Goal: Task Accomplishment & Management: Manage account settings

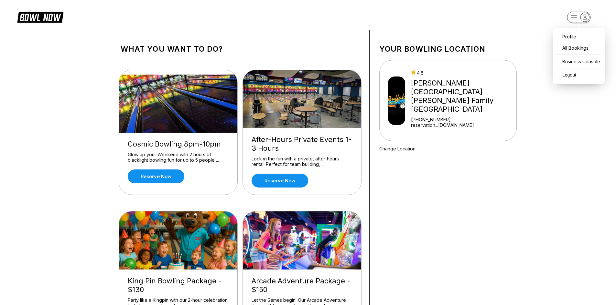
click at [575, 18] on rect "button" at bounding box center [579, 17] width 24 height 11
click at [571, 62] on div "Business Console" at bounding box center [579, 61] width 46 height 11
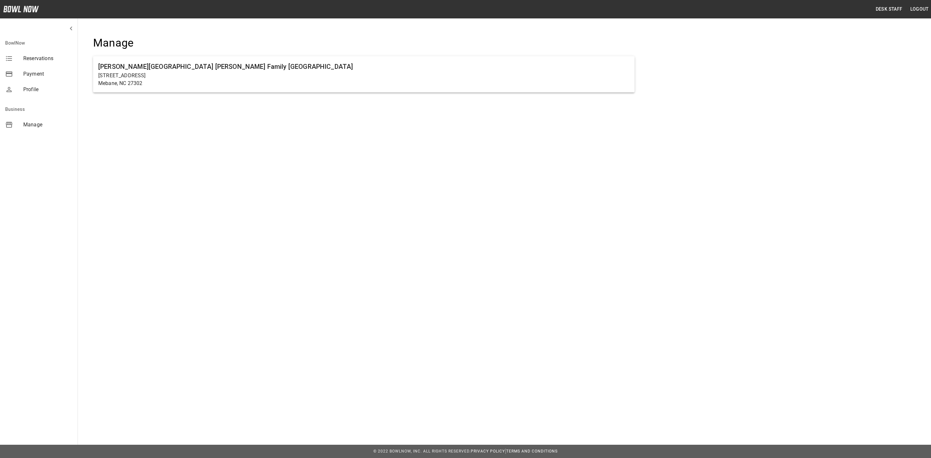
click at [299, 103] on div "Manage Buffaloe Lanes Mebane Family Bowling Center 103 South 5th Street Mebane,…" at bounding box center [364, 68] width 562 height 85
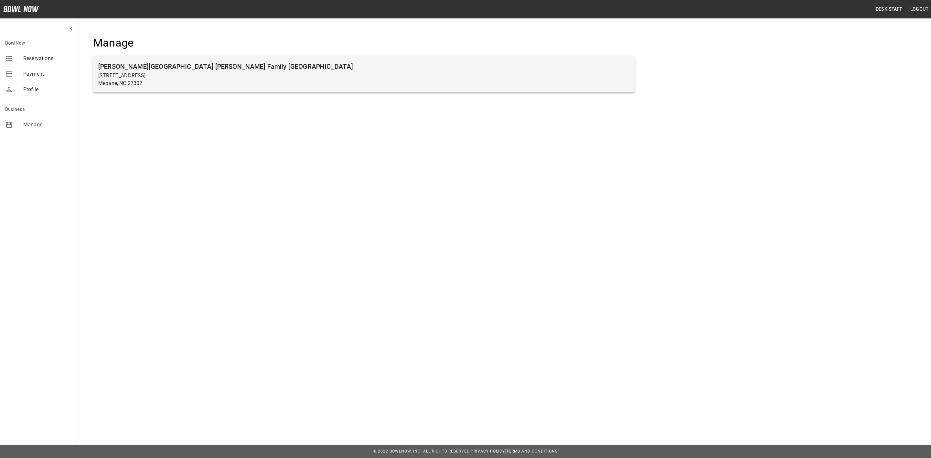
click at [297, 83] on p "Mebane, NC 27302" at bounding box center [363, 84] width 531 height 8
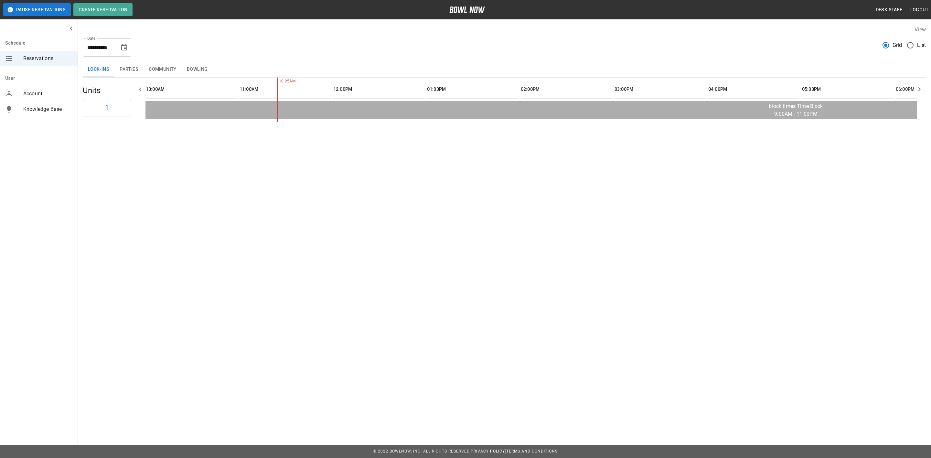
scroll to position [0, 93]
click at [121, 77] on button "Parties" at bounding box center [128, 70] width 29 height 16
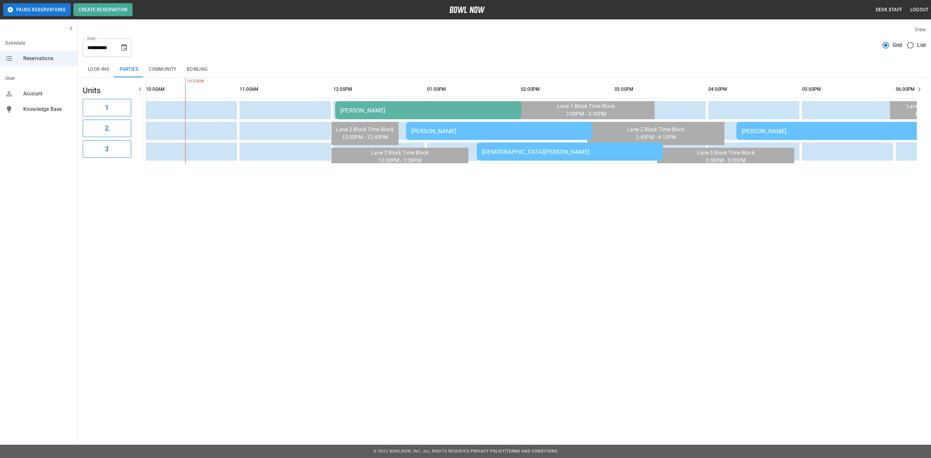
click at [419, 107] on td "Pam Reaves" at bounding box center [428, 110] width 186 height 18
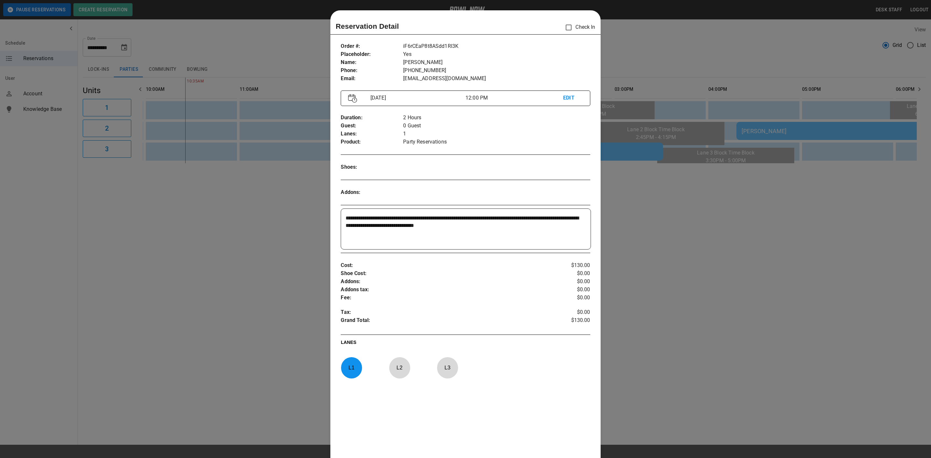
scroll to position [10, 0]
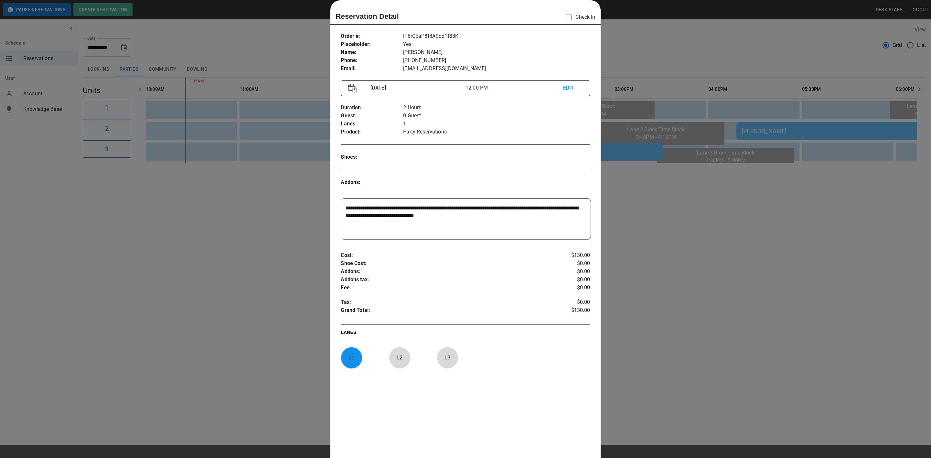
click at [659, 215] on div at bounding box center [465, 229] width 931 height 458
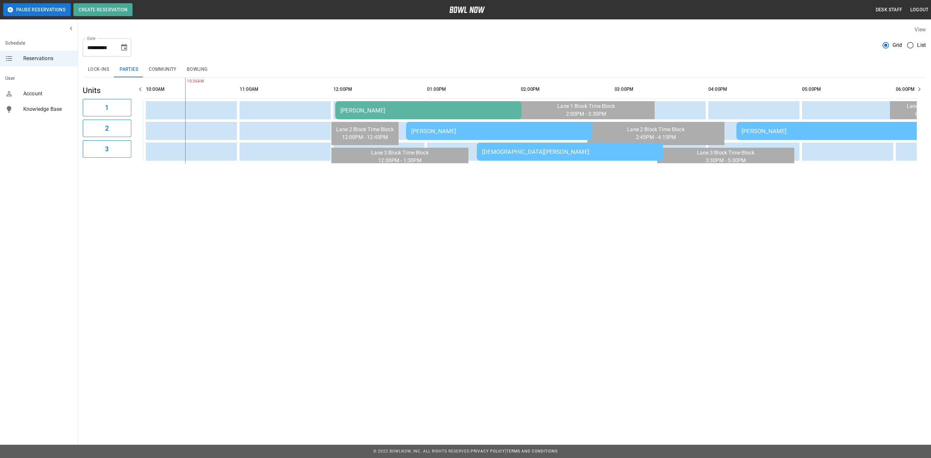
click at [531, 135] on td "Keshia Bermel" at bounding box center [499, 131] width 186 height 18
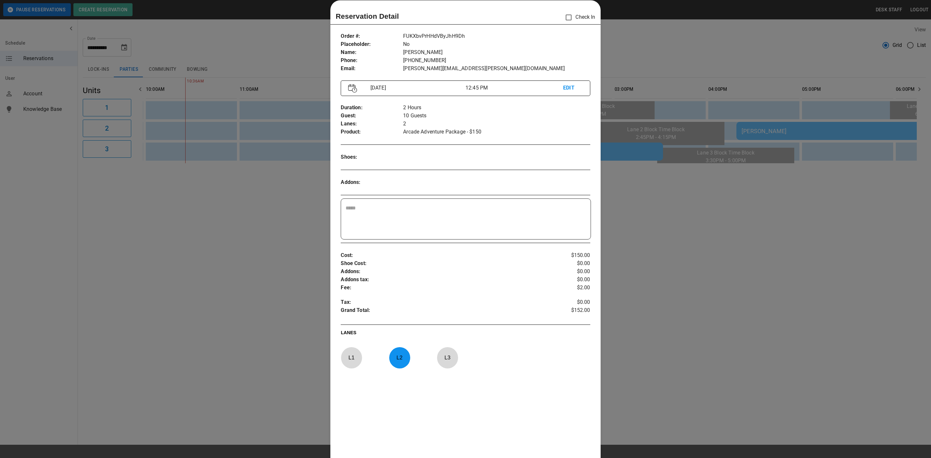
click at [602, 166] on div at bounding box center [465, 229] width 931 height 458
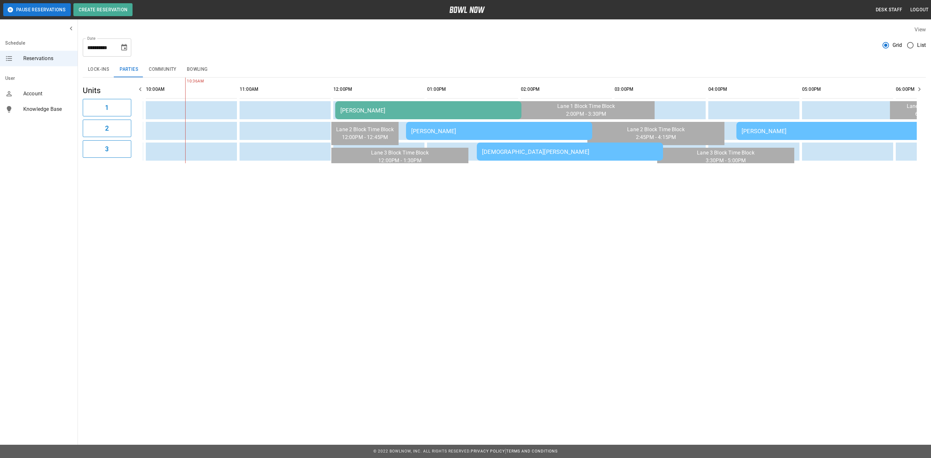
click at [593, 156] on td "Christiana Turner" at bounding box center [570, 152] width 186 height 18
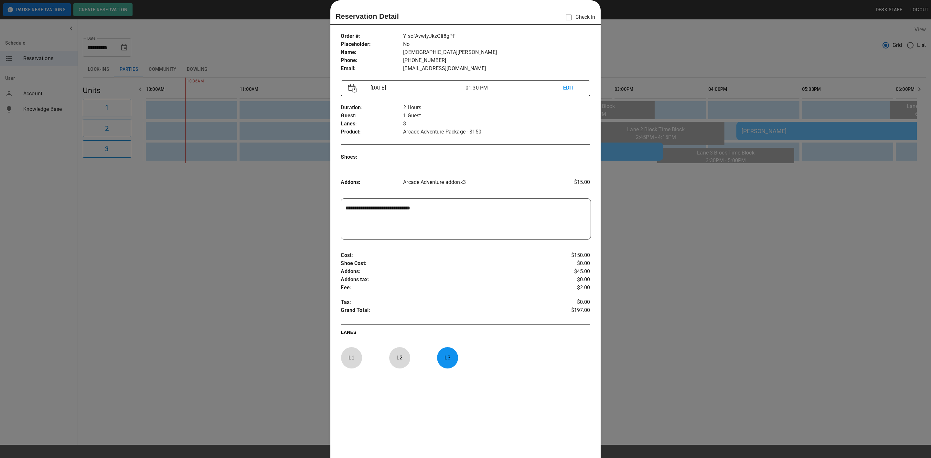
click at [669, 171] on div at bounding box center [465, 229] width 931 height 458
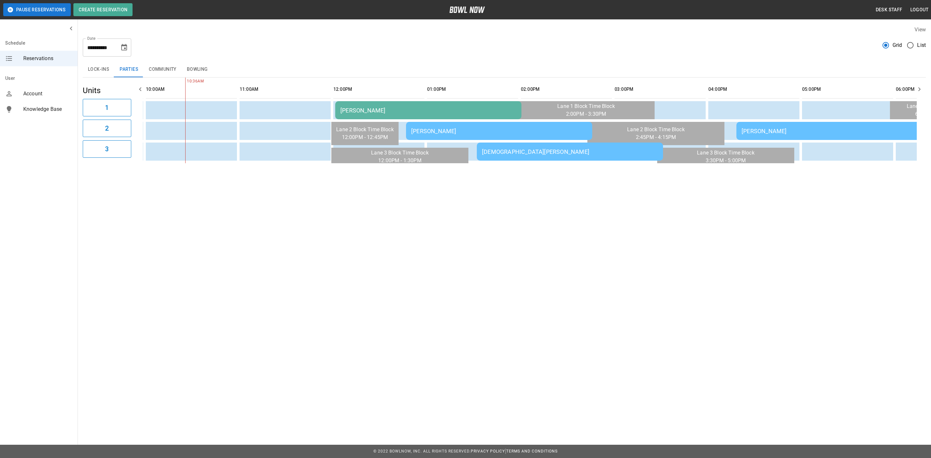
click at [768, 140] on table "Pam Reaves Keshia Bermel Natalia Valle Christiana Turner" at bounding box center [852, 121] width 1607 height 86
click at [862, 392] on div "**********" at bounding box center [465, 229] width 931 height 458
